Goal: Task Accomplishment & Management: Use online tool/utility

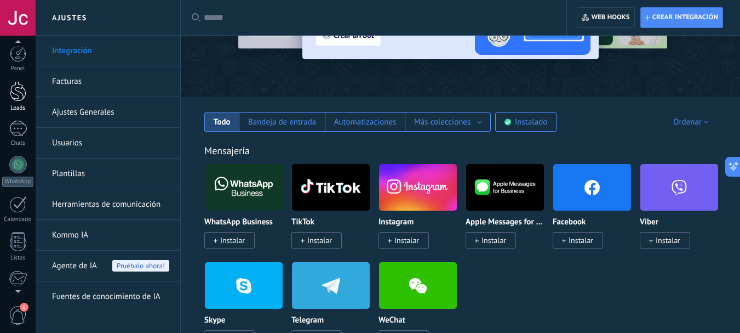
click at [16, 100] on div at bounding box center [18, 91] width 16 height 20
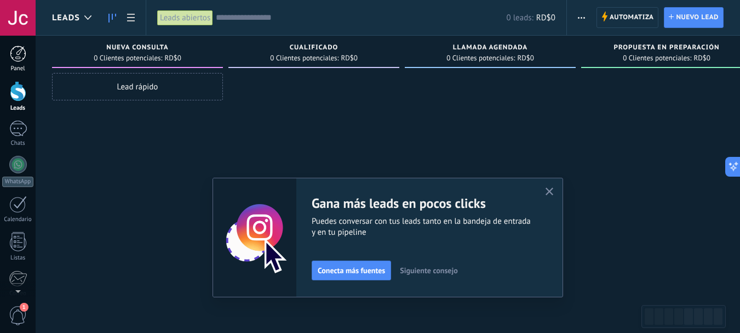
click at [21, 60] on div at bounding box center [18, 53] width 16 height 16
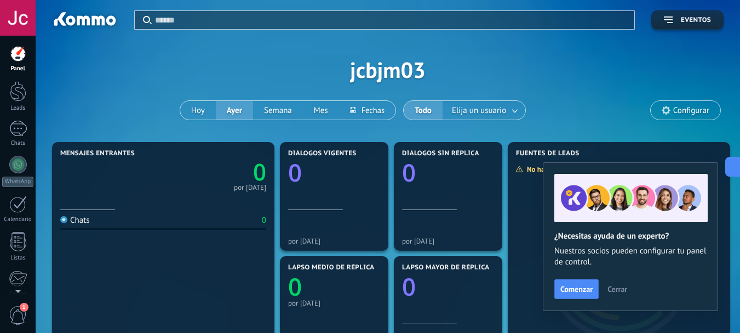
click at [667, 107] on use at bounding box center [666, 110] width 9 height 9
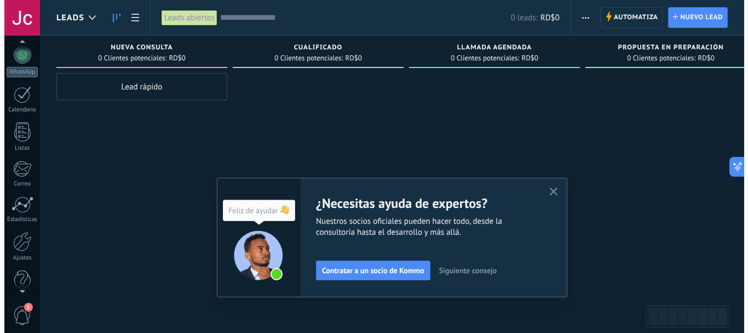
scroll to position [123, 0]
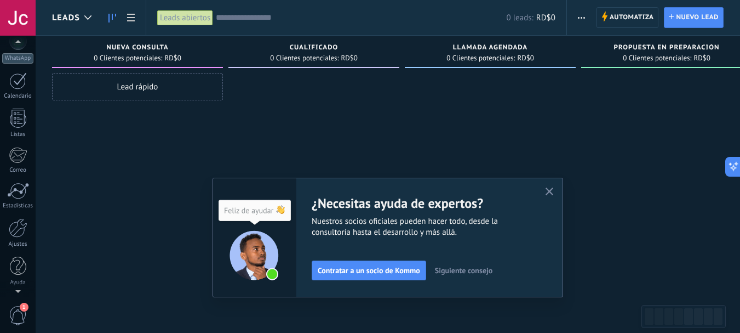
click at [20, 229] on div at bounding box center [18, 227] width 19 height 19
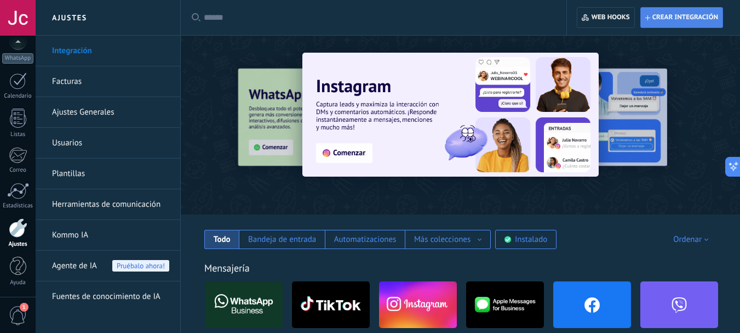
click at [674, 13] on span "Crear integración" at bounding box center [685, 17] width 66 height 9
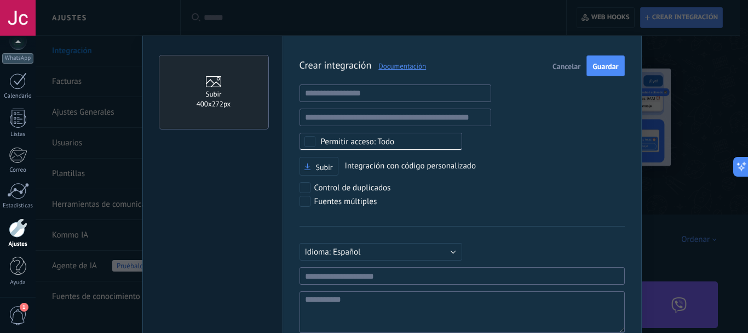
scroll to position [10, 0]
